Goal: Download file/media

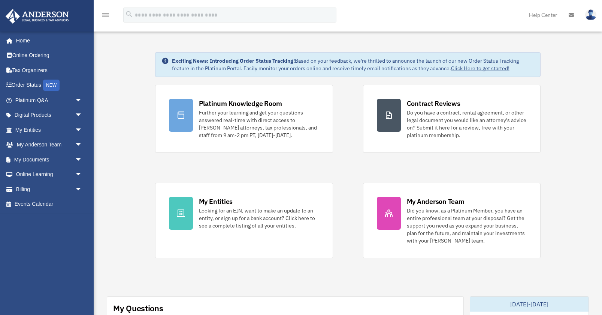
click at [355, 171] on div "Platinum Knowledge Room Further your learning and get your questions answered r…" at bounding box center [348, 171] width 386 height 173
click at [43, 128] on link "My Entities arrow_drop_down" at bounding box center [49, 129] width 88 height 15
click at [80, 132] on span "arrow_drop_down" at bounding box center [82, 129] width 15 height 15
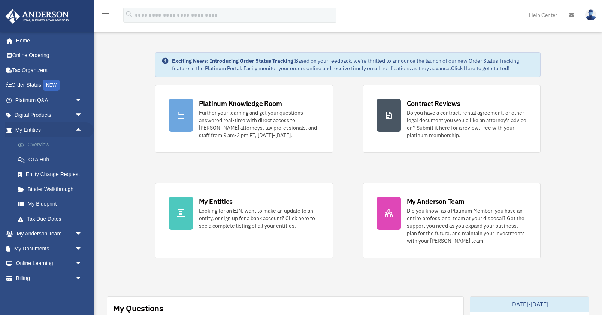
click at [45, 146] on link "Overview" at bounding box center [51, 144] width 83 height 15
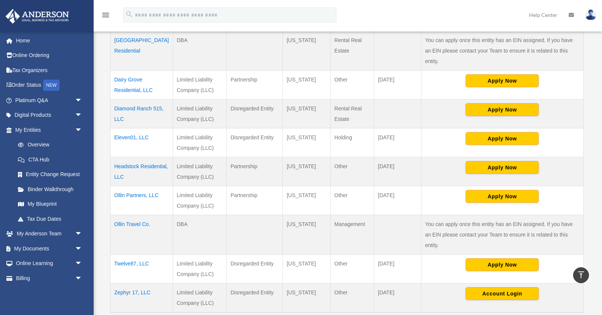
scroll to position [187, 0]
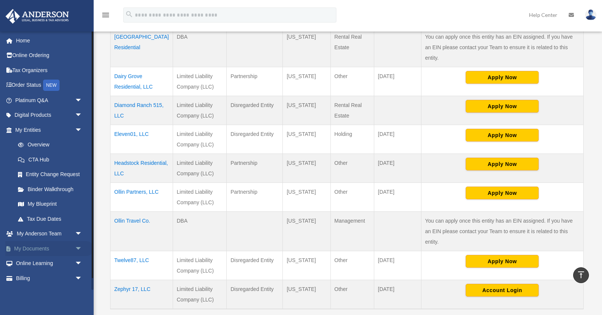
click at [55, 246] on link "My Documents arrow_drop_down" at bounding box center [49, 248] width 88 height 15
click at [79, 248] on span "arrow_drop_down" at bounding box center [82, 248] width 15 height 15
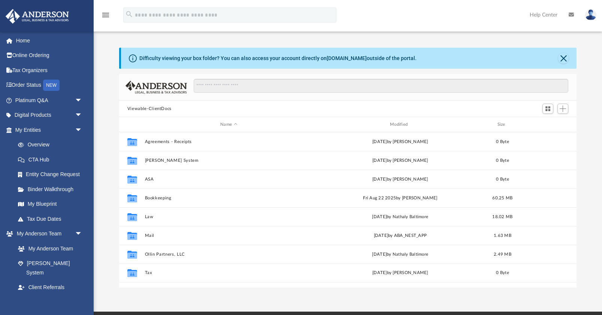
scroll to position [170, 458]
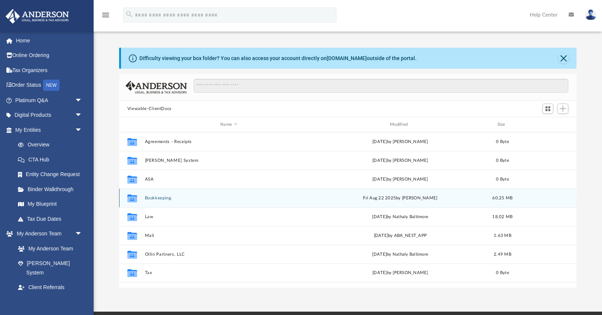
click at [154, 195] on button "Bookkeeping" at bounding box center [229, 197] width 168 height 5
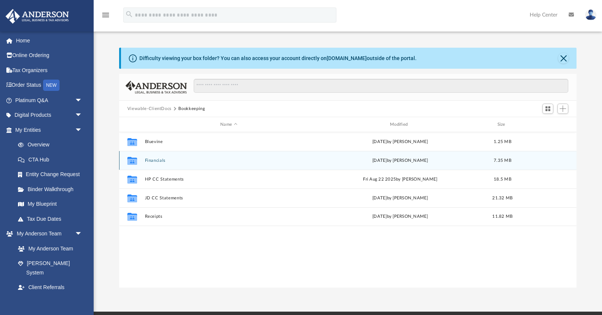
click at [156, 157] on div "Collaborated Folder Financials Thu Aug 21 2025 by Ryan On 7.35 MB" at bounding box center [348, 160] width 458 height 19
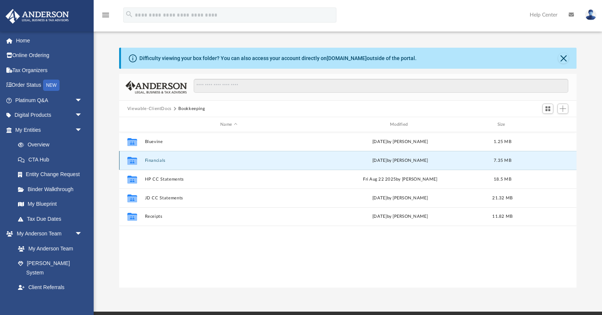
click at [156, 161] on button "Financials" at bounding box center [229, 160] width 168 height 5
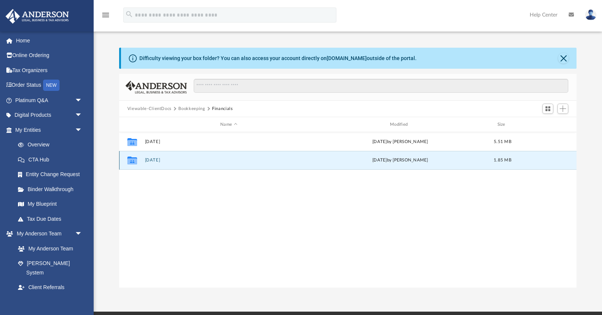
click at [153, 160] on button "12 Dec" at bounding box center [229, 159] width 168 height 5
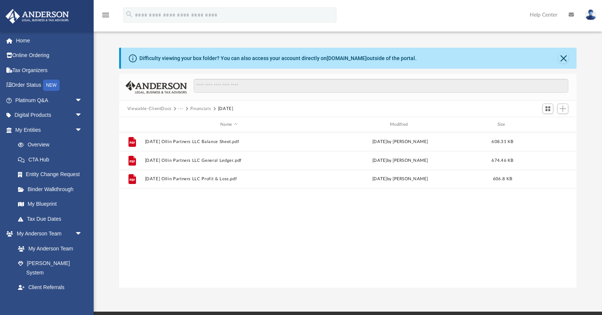
click at [201, 229] on div "File 2024.12.31 Ollin Partners LLC Balance Sheet.pdf Thu Aug 21 2025 by Ryan On…" at bounding box center [348, 210] width 458 height 156
click at [213, 240] on div "File 2024.12.31 Ollin Partners LLC Balance Sheet.pdf Thu Aug 21 2025 by Ryan On…" at bounding box center [348, 210] width 458 height 156
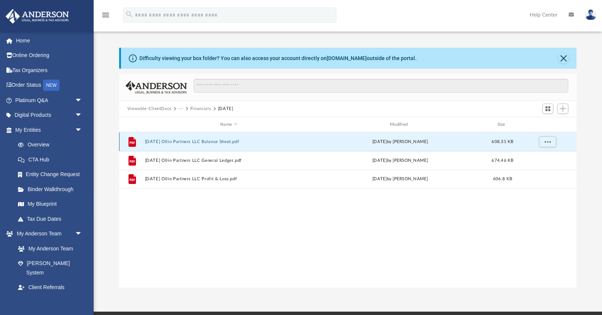
click at [241, 141] on button "2024.12.31 Ollin Partners LLC Balance Sheet.pdf" at bounding box center [229, 141] width 168 height 5
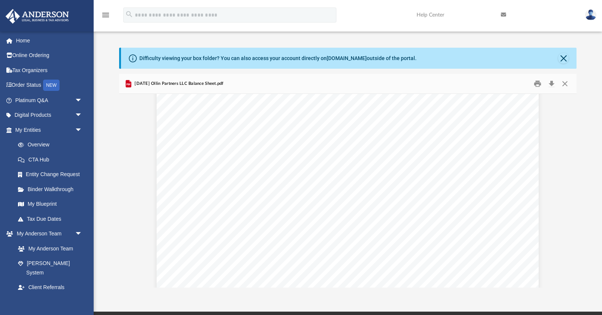
scroll to position [0, 0]
click at [553, 80] on button "Download" at bounding box center [551, 84] width 13 height 12
click at [566, 83] on button "Close" at bounding box center [565, 84] width 13 height 12
click at [566, 83] on input "Search files and folders" at bounding box center [381, 86] width 375 height 14
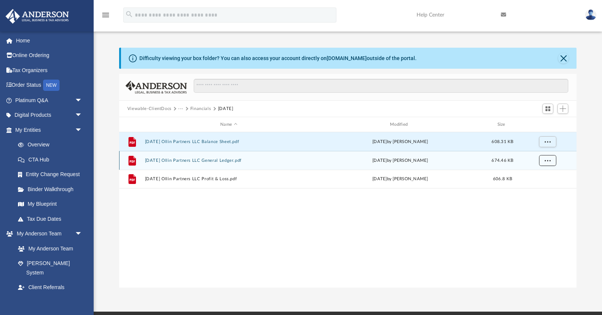
click at [551, 159] on button "More options" at bounding box center [547, 160] width 17 height 11
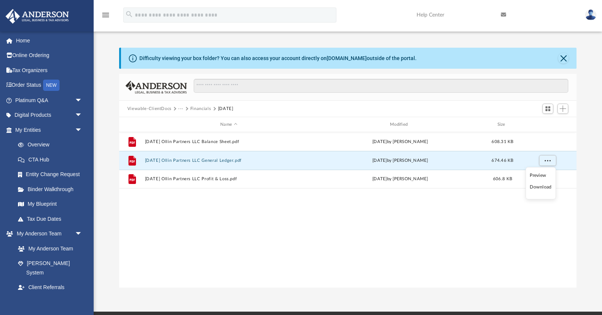
click at [545, 188] on li "Download" at bounding box center [541, 187] width 22 height 8
click at [244, 158] on button "2024.12.31 Ollin Partners LLC General Ledger.pdf" at bounding box center [229, 160] width 168 height 5
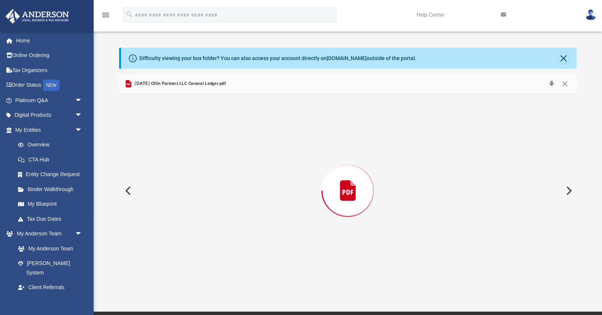
scroll to position [406, 0]
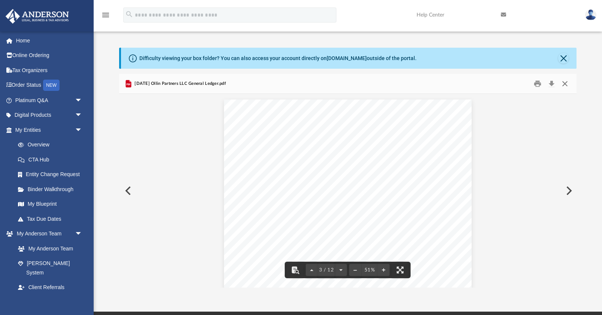
click at [565, 82] on button "Close" at bounding box center [565, 84] width 13 height 12
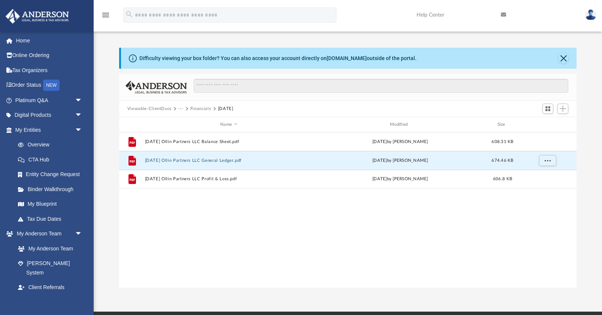
click at [568, 54] on div "Difficulty viewing your box folder? You can also access your account directly o…" at bounding box center [349, 58] width 456 height 21
click at [568, 60] on button "Close" at bounding box center [564, 58] width 10 height 10
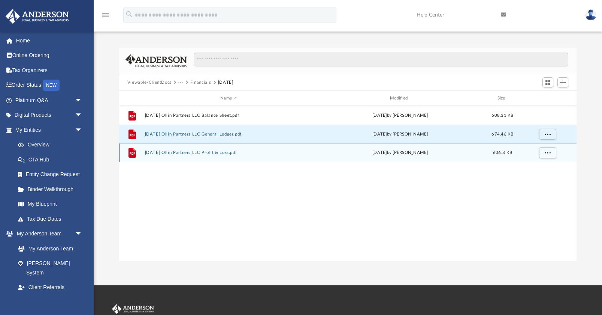
click at [243, 154] on button "2024.12.31 Ollin Partners LLC Profit & Loss.pdf" at bounding box center [229, 152] width 168 height 5
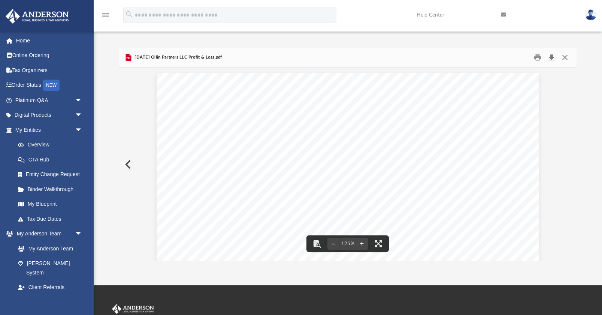
click at [550, 54] on button "Download" at bounding box center [551, 58] width 13 height 12
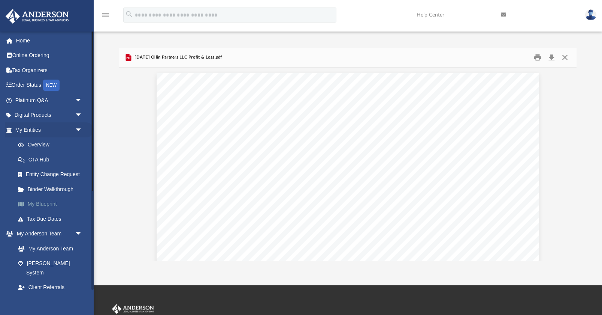
click at [49, 204] on link "My Blueprint" at bounding box center [51, 203] width 83 height 15
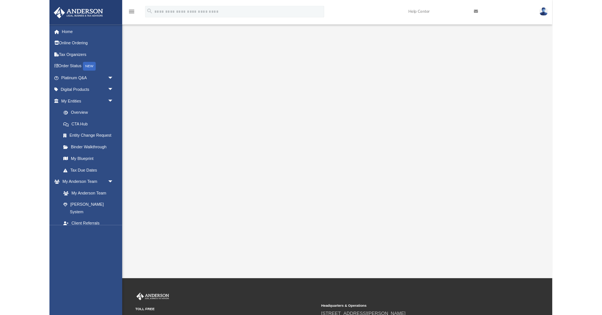
scroll to position [16, 0]
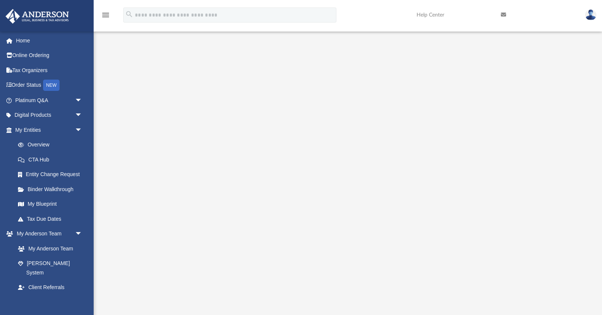
click at [594, 13] on img at bounding box center [591, 14] width 11 height 11
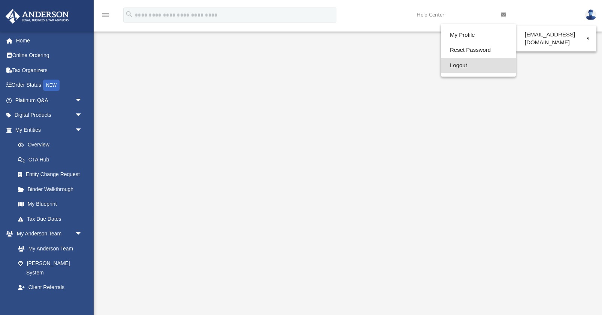
click at [469, 67] on link "Logout" at bounding box center [478, 65] width 75 height 15
